Goal: Find specific page/section: Find specific page/section

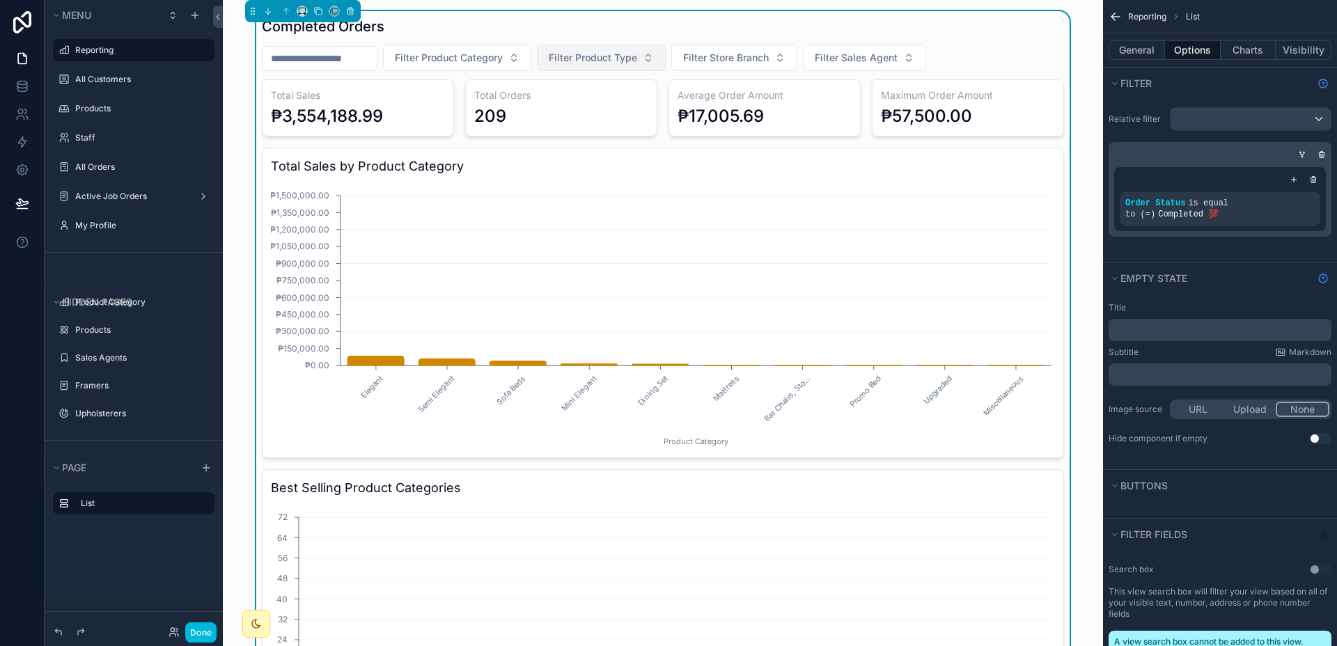
click at [587, 58] on span "Filter Product Type" at bounding box center [593, 58] width 88 height 14
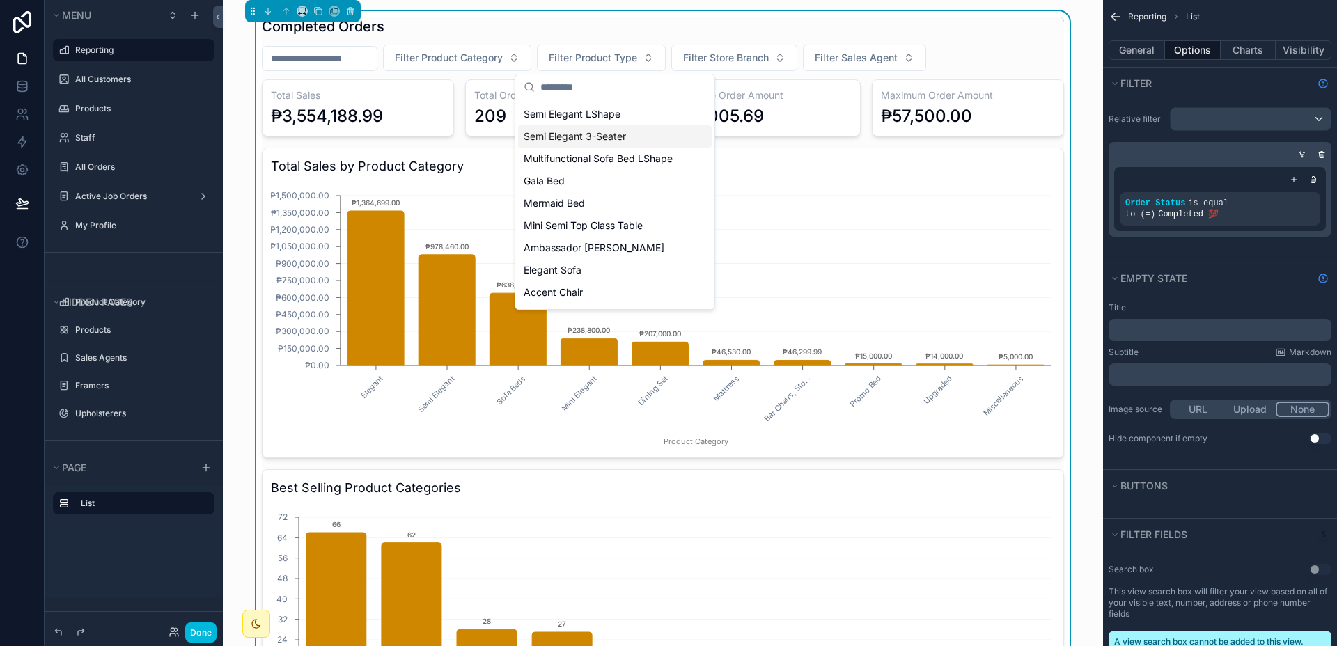
click at [589, 134] on span "Semi Elegant 3-Seater" at bounding box center [575, 137] width 102 height 14
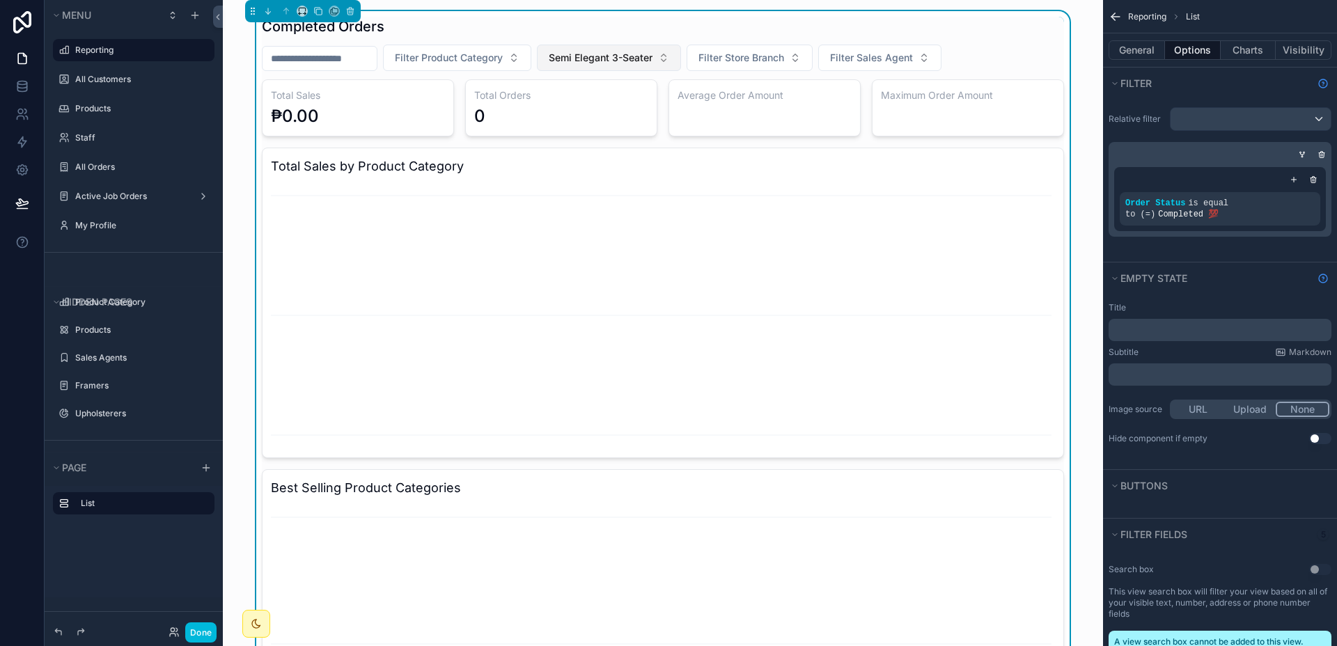
click at [602, 61] on span "Semi Elegant 3-Seater" at bounding box center [601, 58] width 104 height 14
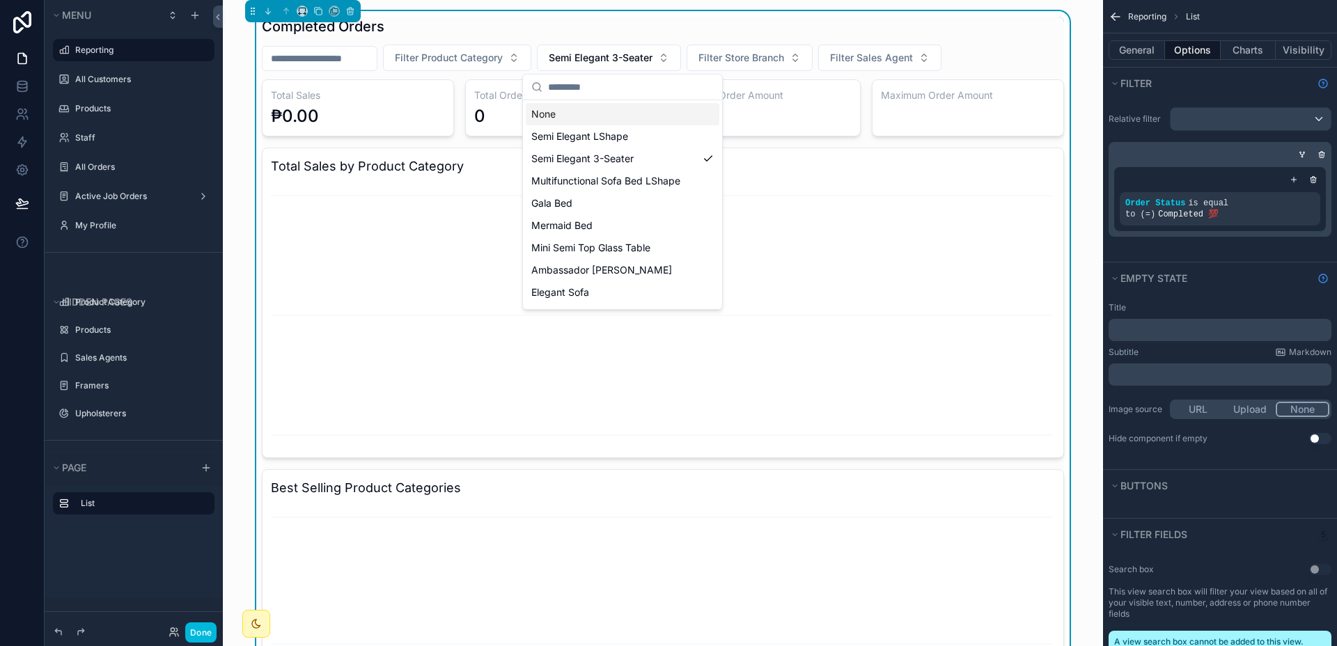
click at [588, 111] on div "None" at bounding box center [623, 114] width 194 height 22
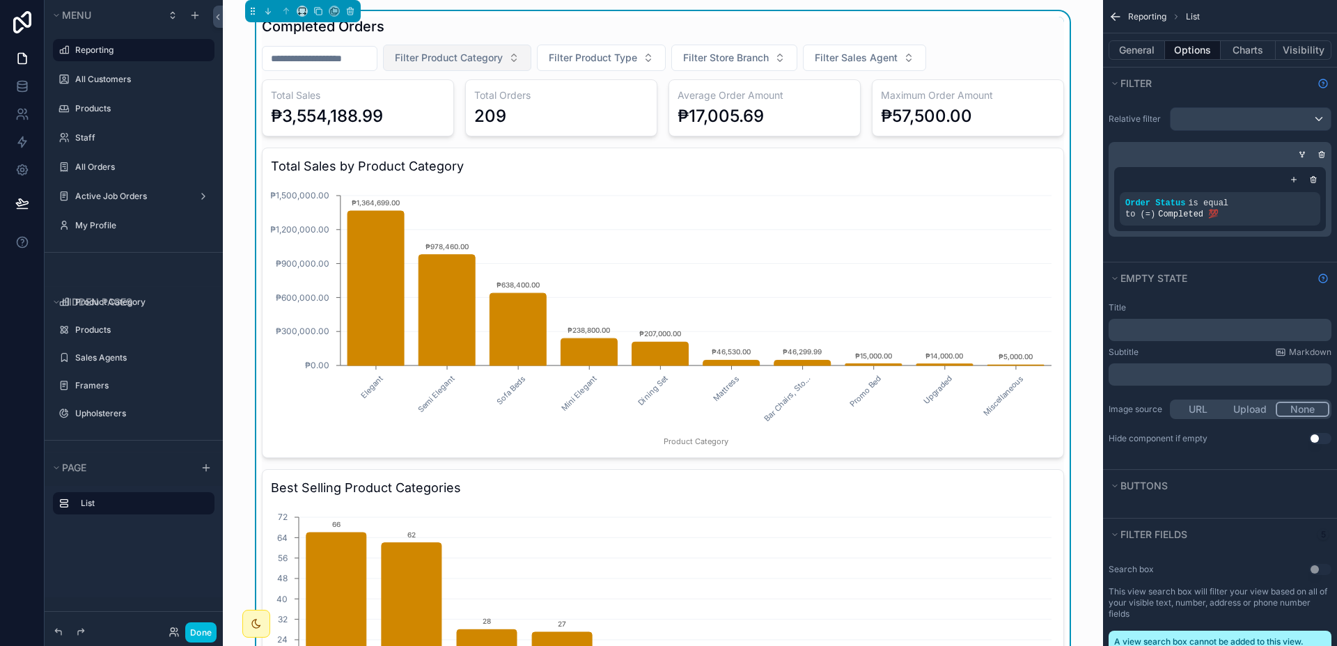
click at [482, 63] on span "Filter Product Category" at bounding box center [449, 58] width 108 height 14
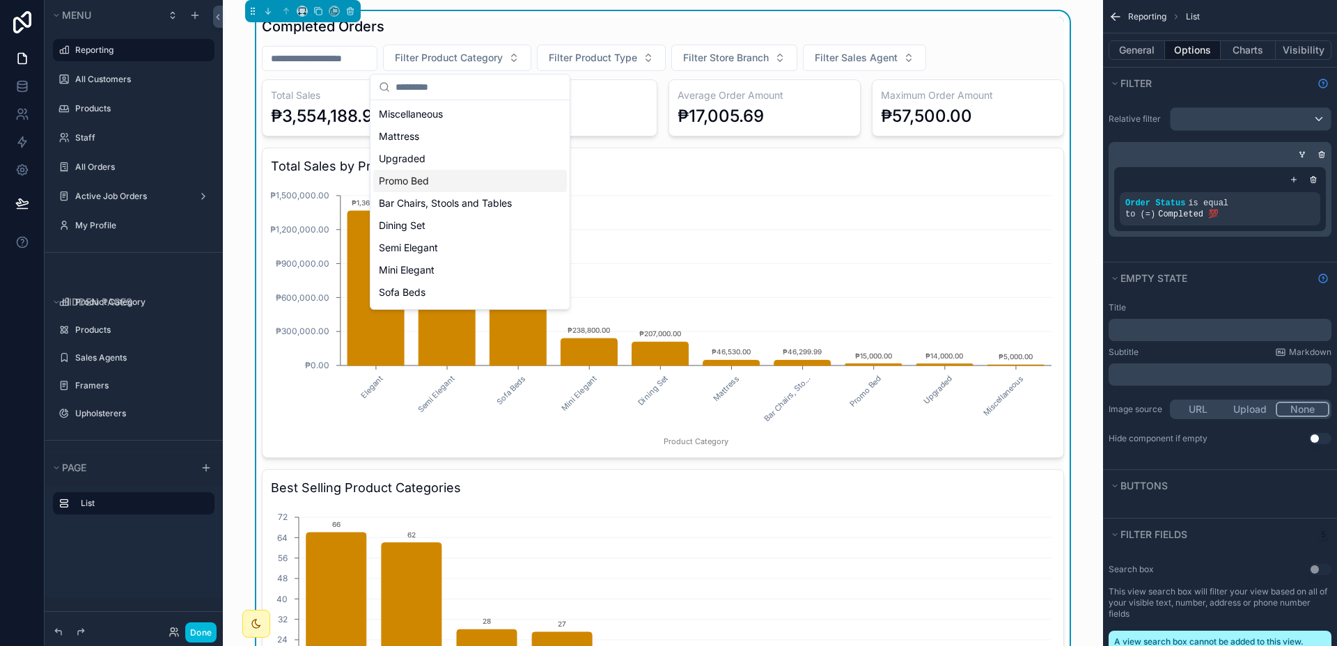
click at [429, 170] on div "Promo Bed" at bounding box center [470, 181] width 194 height 22
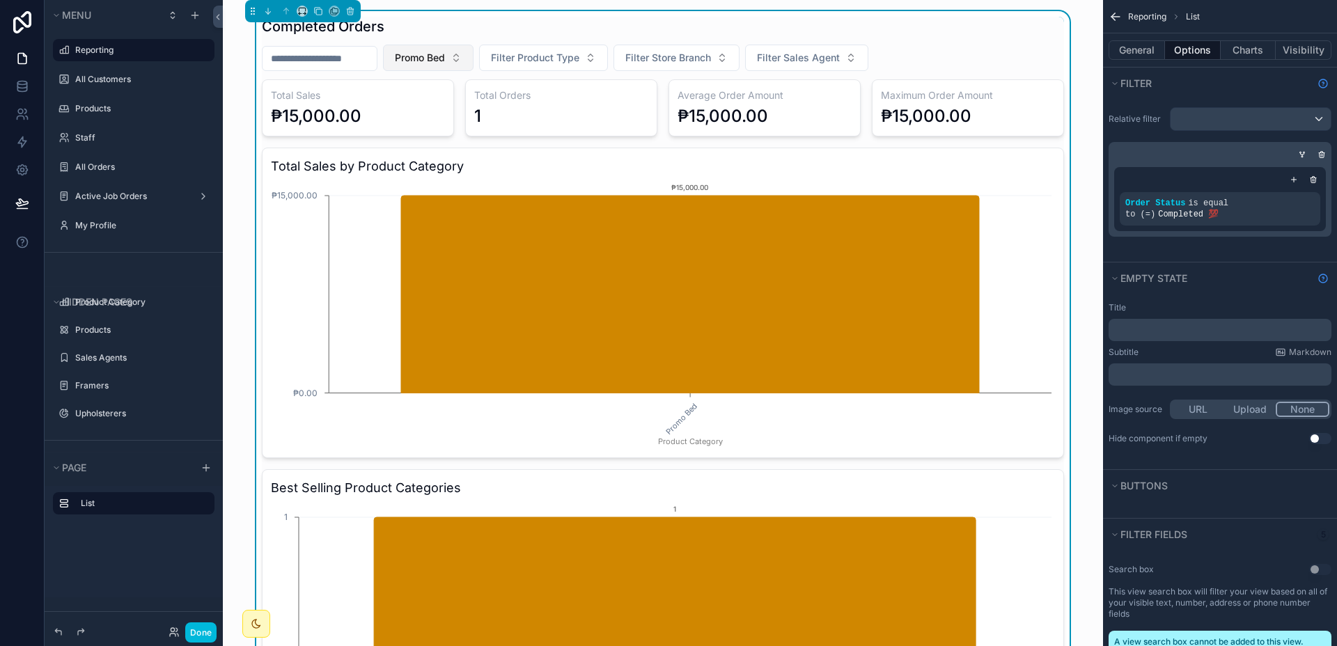
click at [421, 48] on button "Promo Bed" at bounding box center [428, 58] width 91 height 26
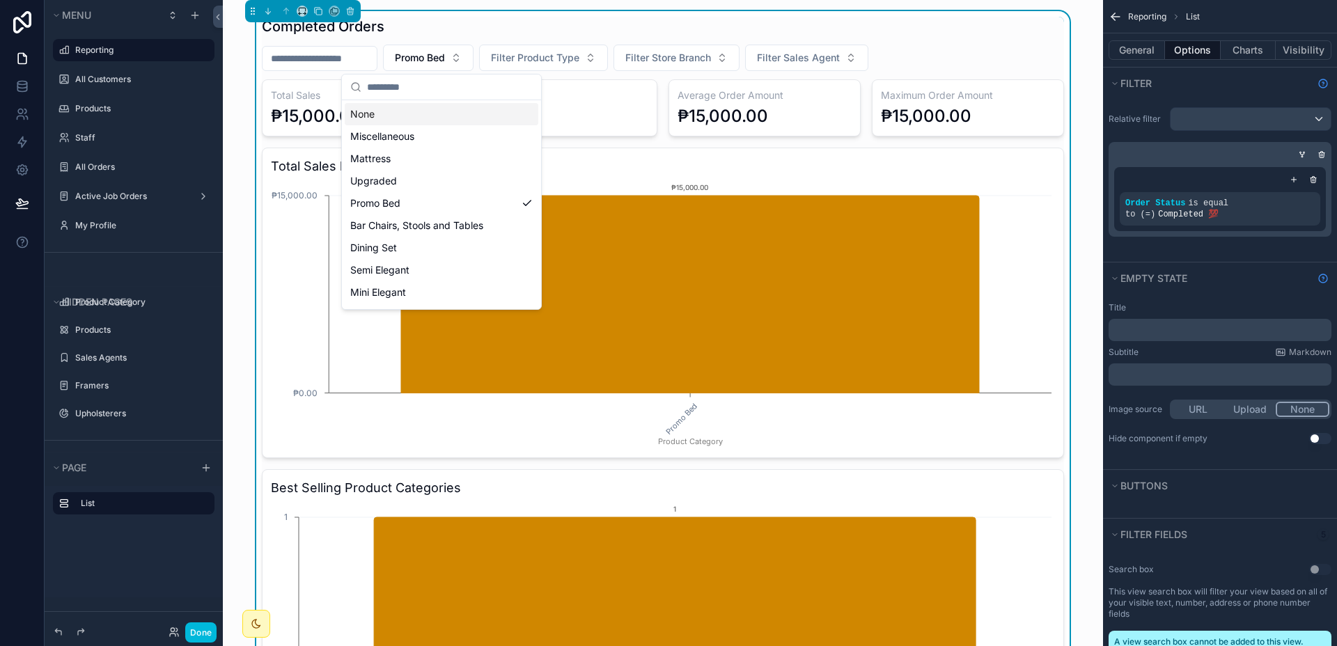
click at [424, 114] on div "None" at bounding box center [442, 114] width 194 height 22
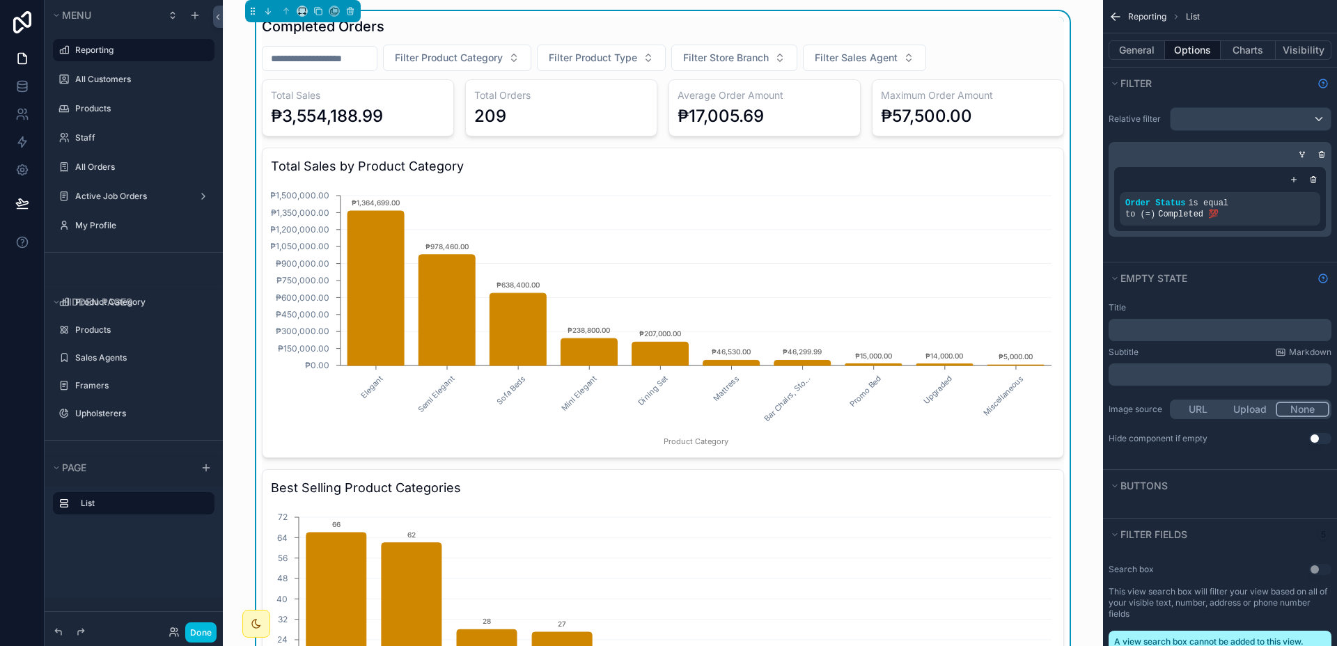
click at [342, 63] on input "scrollable content" at bounding box center [320, 58] width 114 height 19
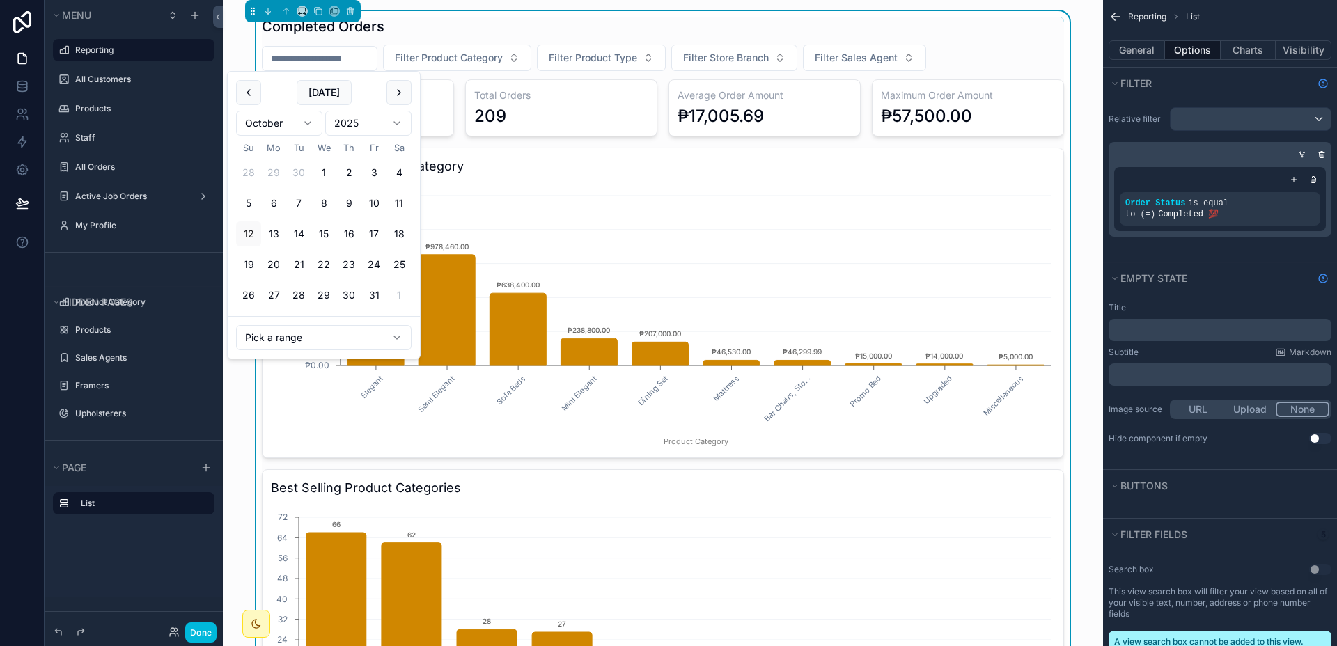
click at [342, 63] on input "scrollable content" at bounding box center [320, 58] width 114 height 19
click at [329, 102] on button "[DATE]" at bounding box center [324, 92] width 55 height 25
type input "**********"
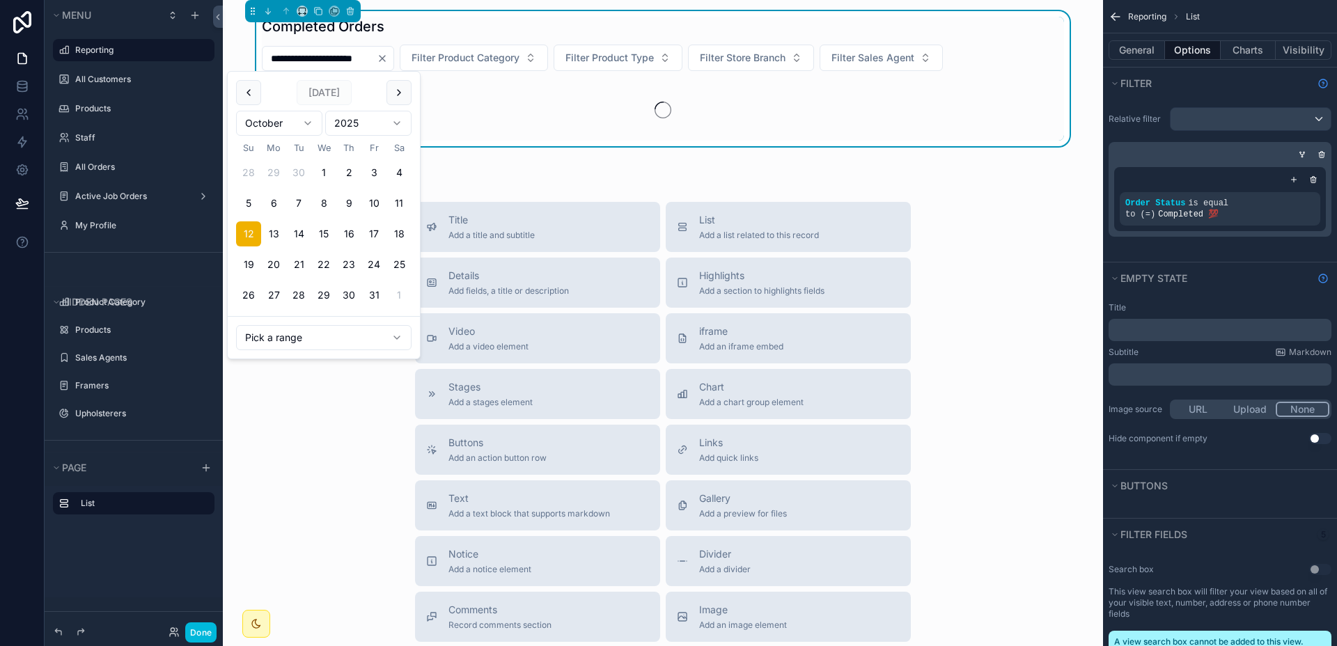
click at [645, 27] on div "Completed Orders" at bounding box center [663, 26] width 802 height 19
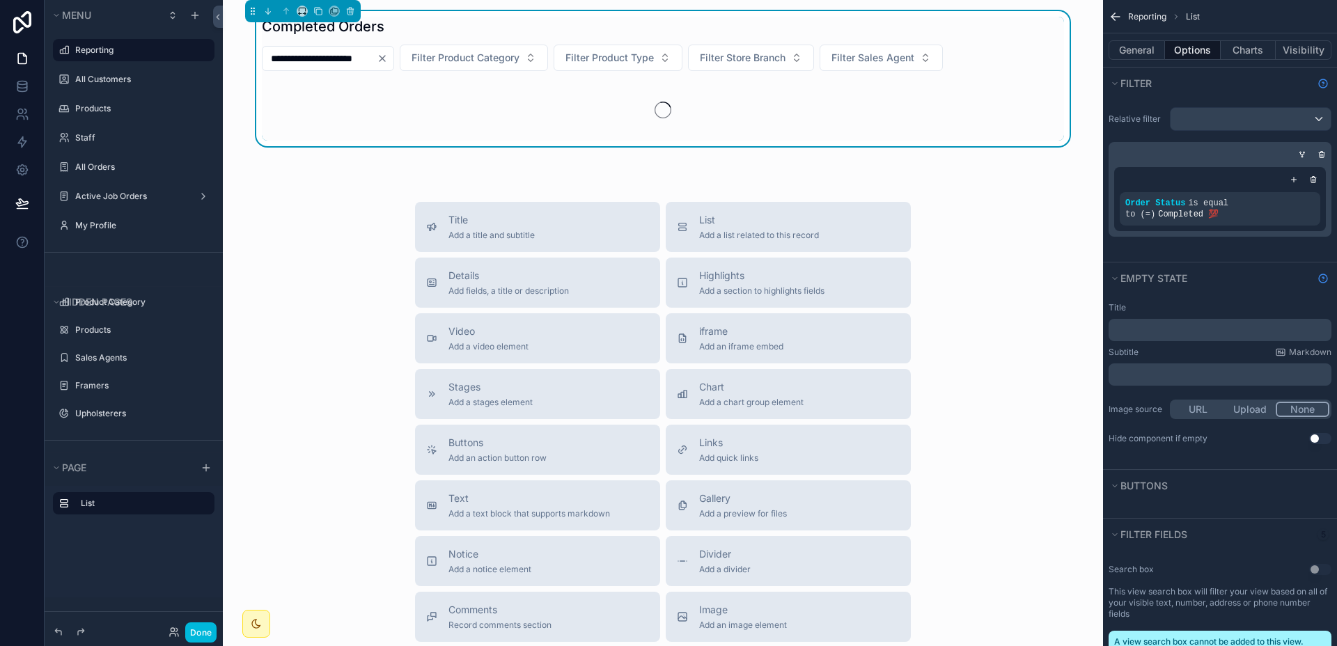
click at [388, 60] on icon "Clear" at bounding box center [382, 58] width 11 height 11
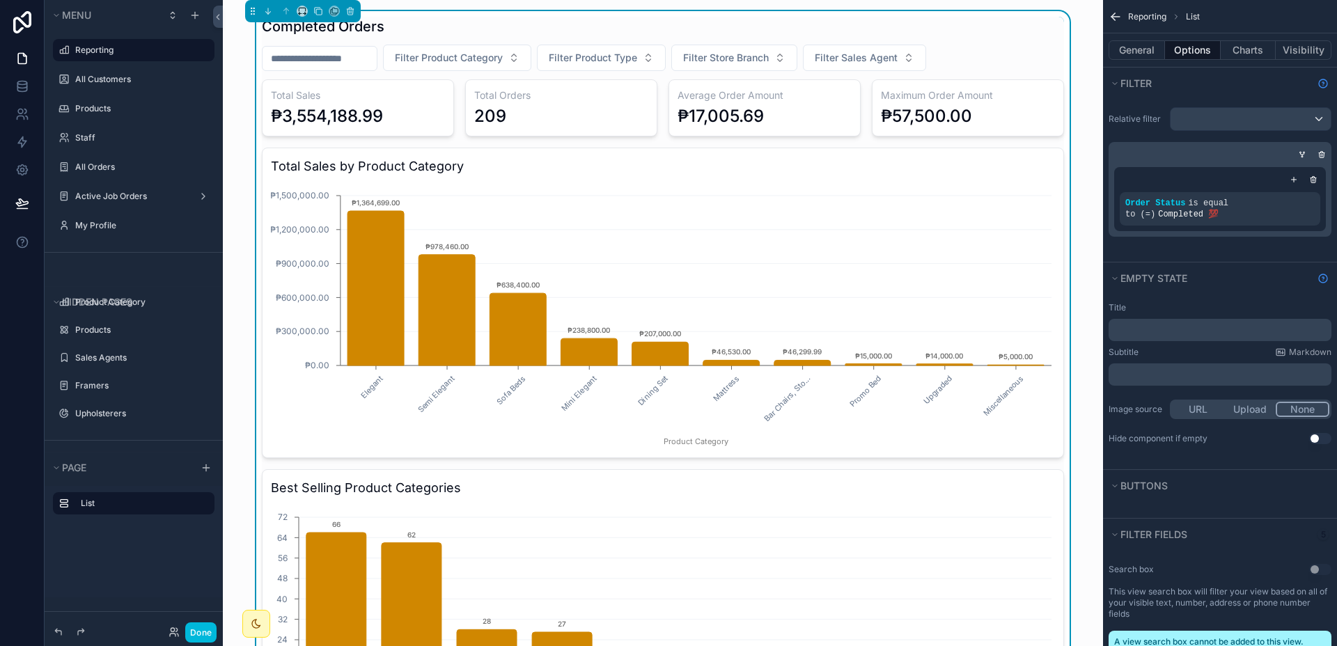
click at [465, 19] on div "Completed Orders" at bounding box center [663, 26] width 802 height 19
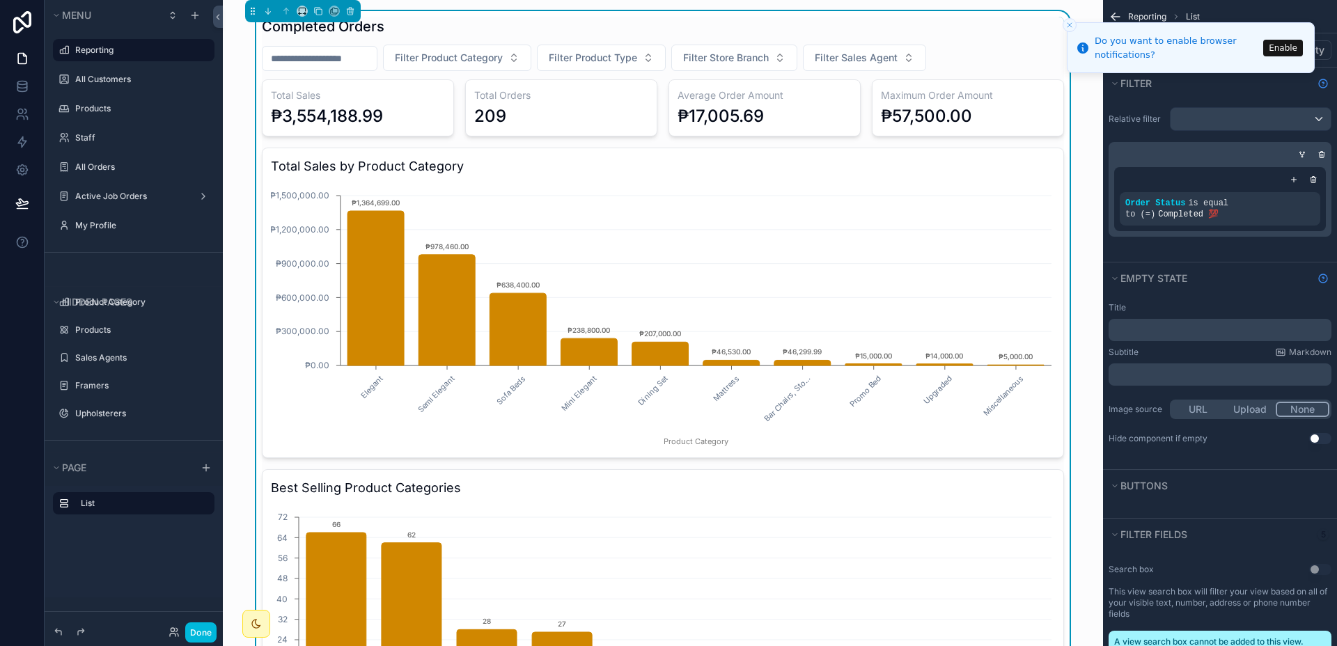
click at [104, 54] on label "Reporting" at bounding box center [140, 50] width 131 height 11
